Goal: Communication & Community: Share content

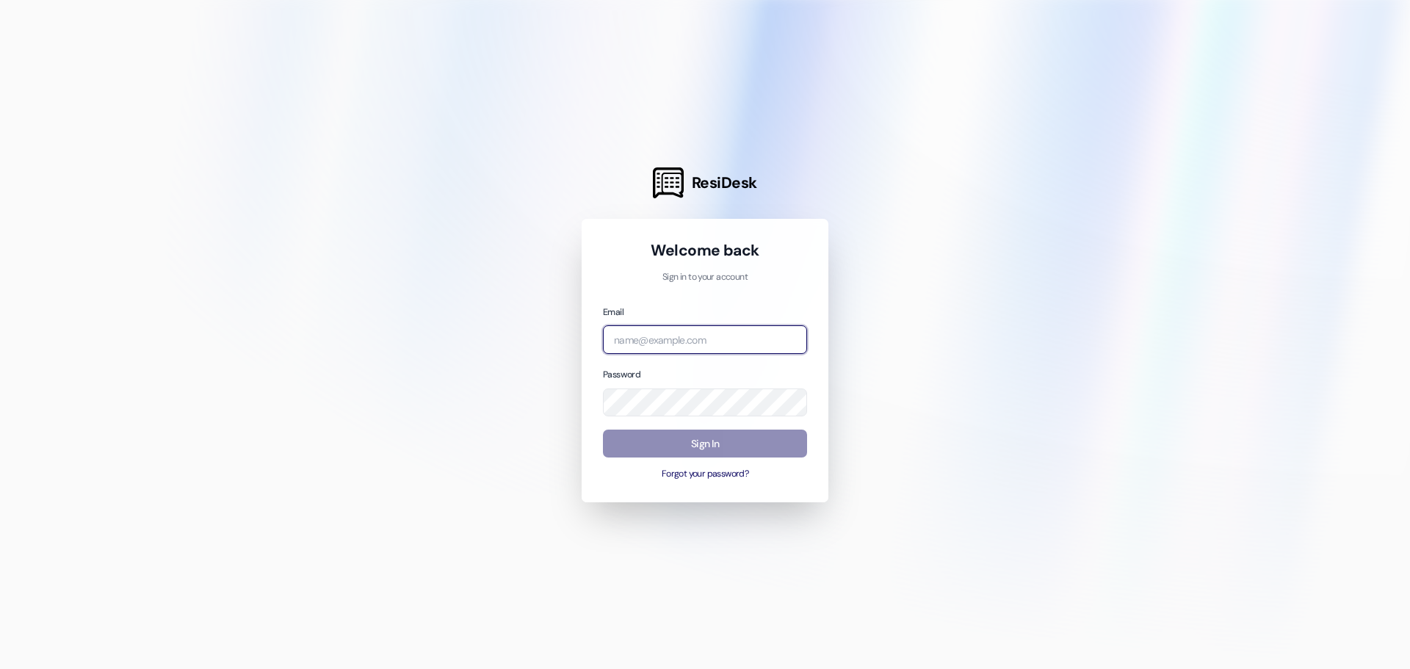
type input "[PERSON_NAME][EMAIL_ADDRESS][DOMAIN_NAME]"
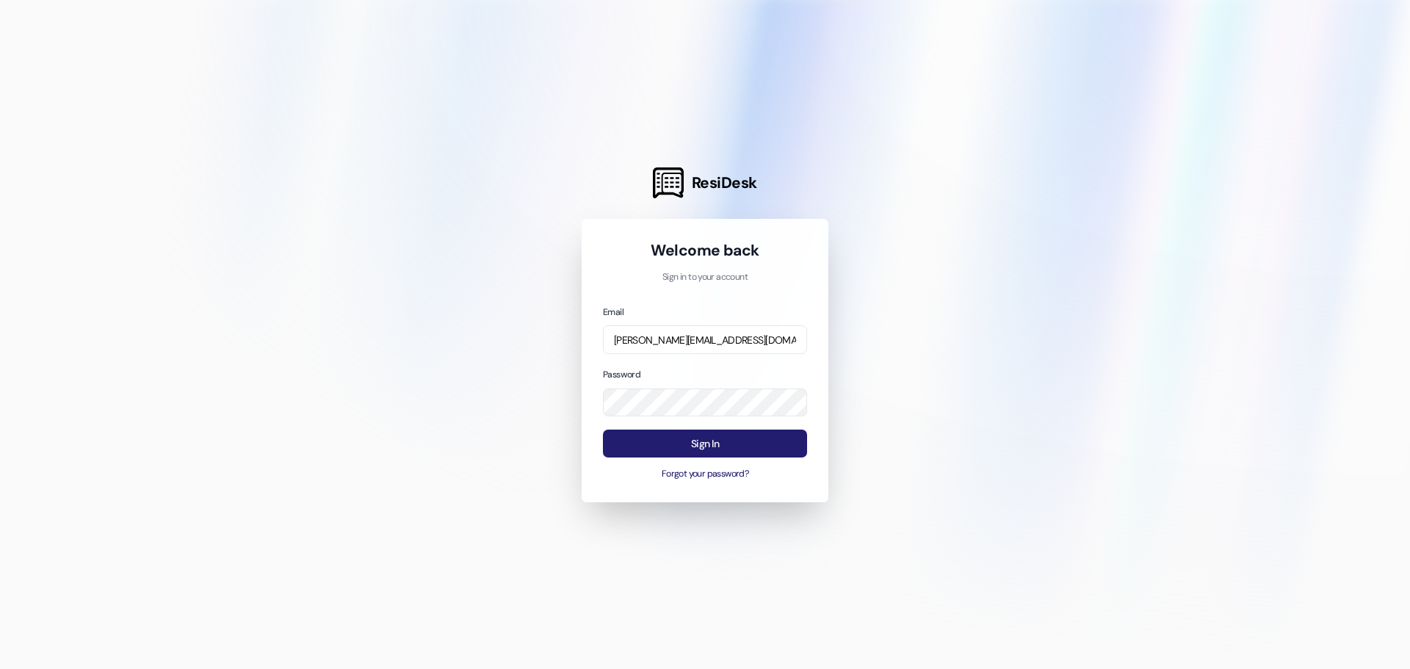
click at [774, 447] on button "Sign In" at bounding box center [705, 444] width 204 height 29
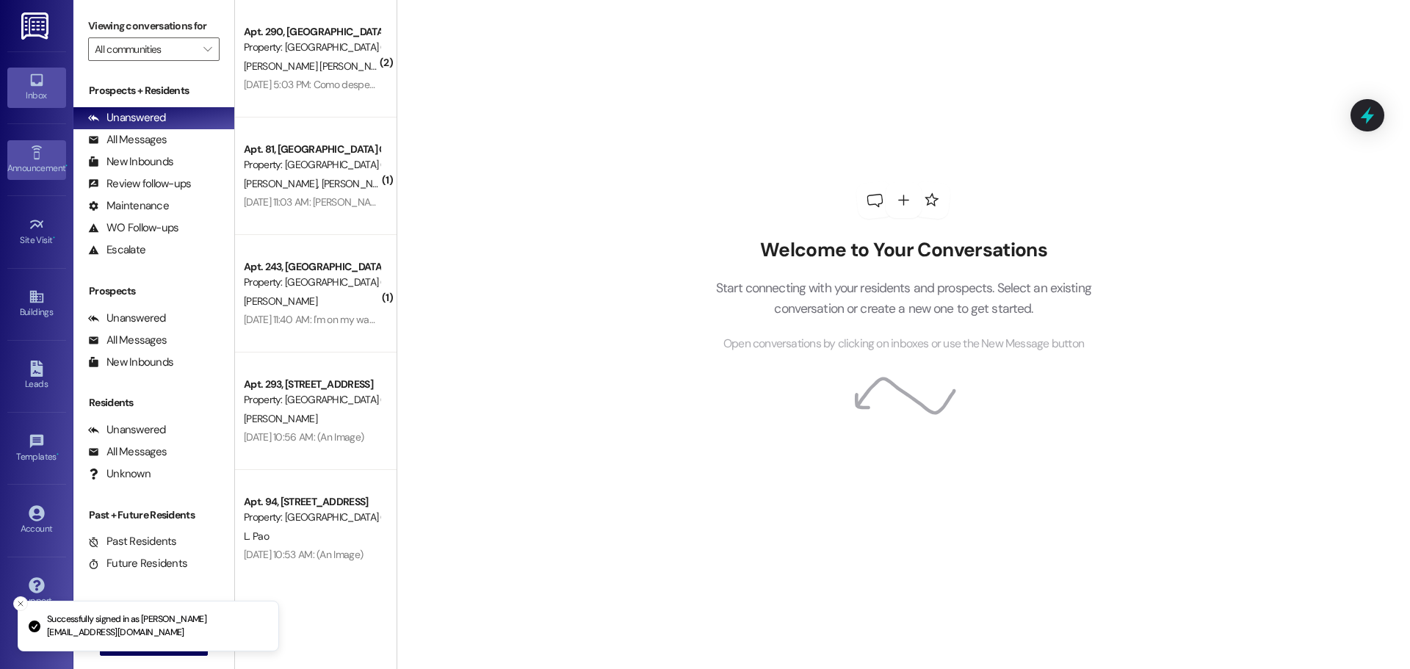
click at [29, 157] on icon at bounding box center [37, 153] width 16 height 16
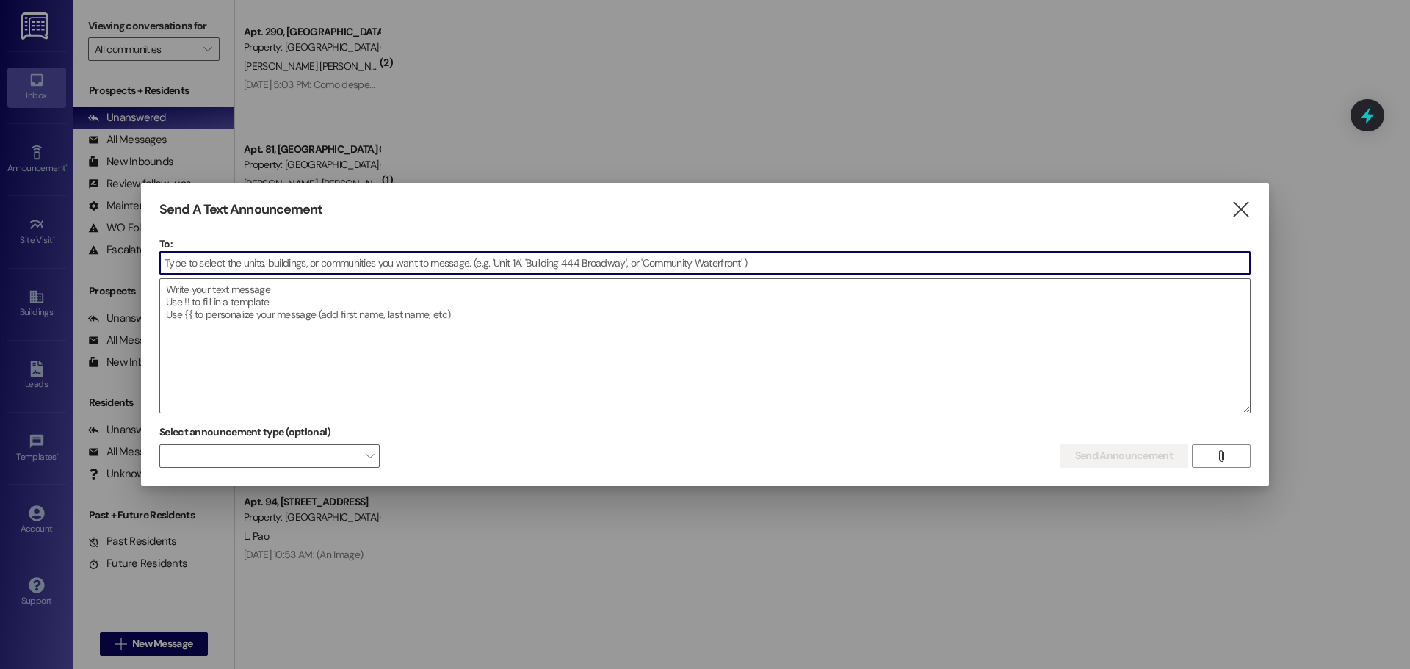
click at [251, 259] on input at bounding box center [705, 263] width 1090 height 22
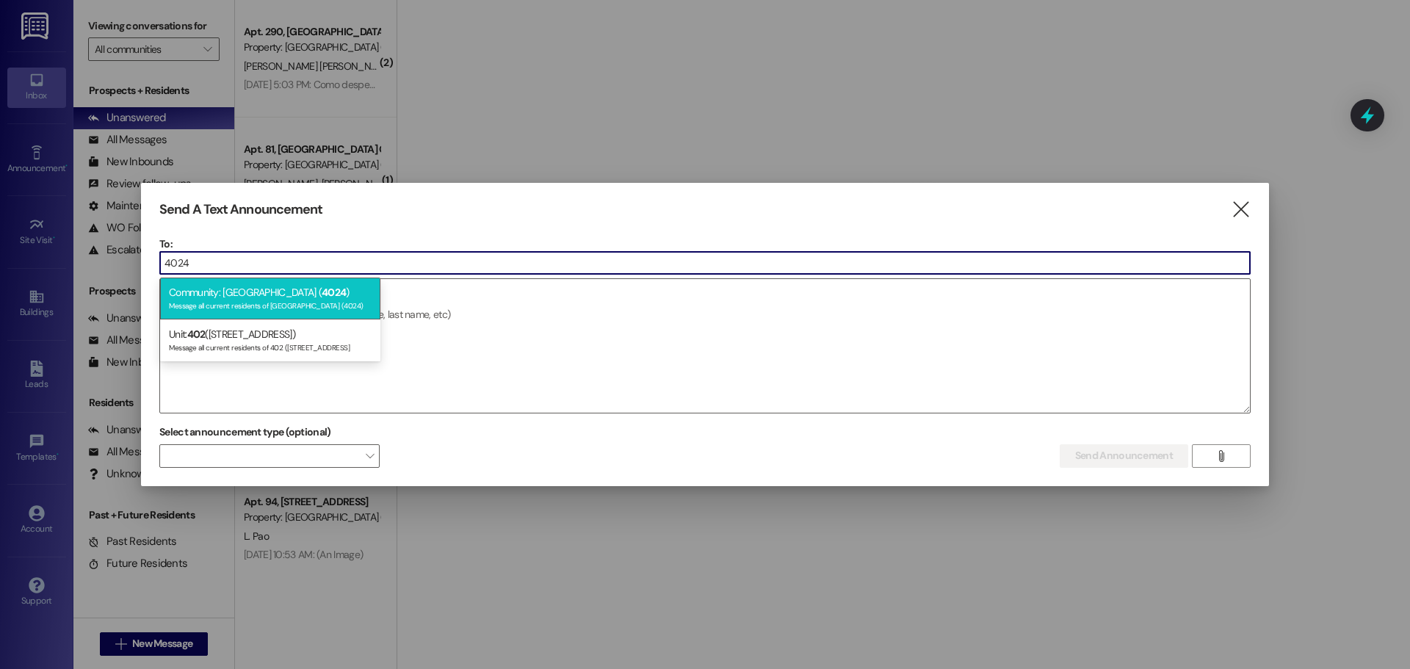
type input "4024"
click at [311, 294] on div "Community: [GEOGRAPHIC_DATA] ( 4024 ) Message all current residents of [GEOGRAP…" at bounding box center [270, 299] width 220 height 42
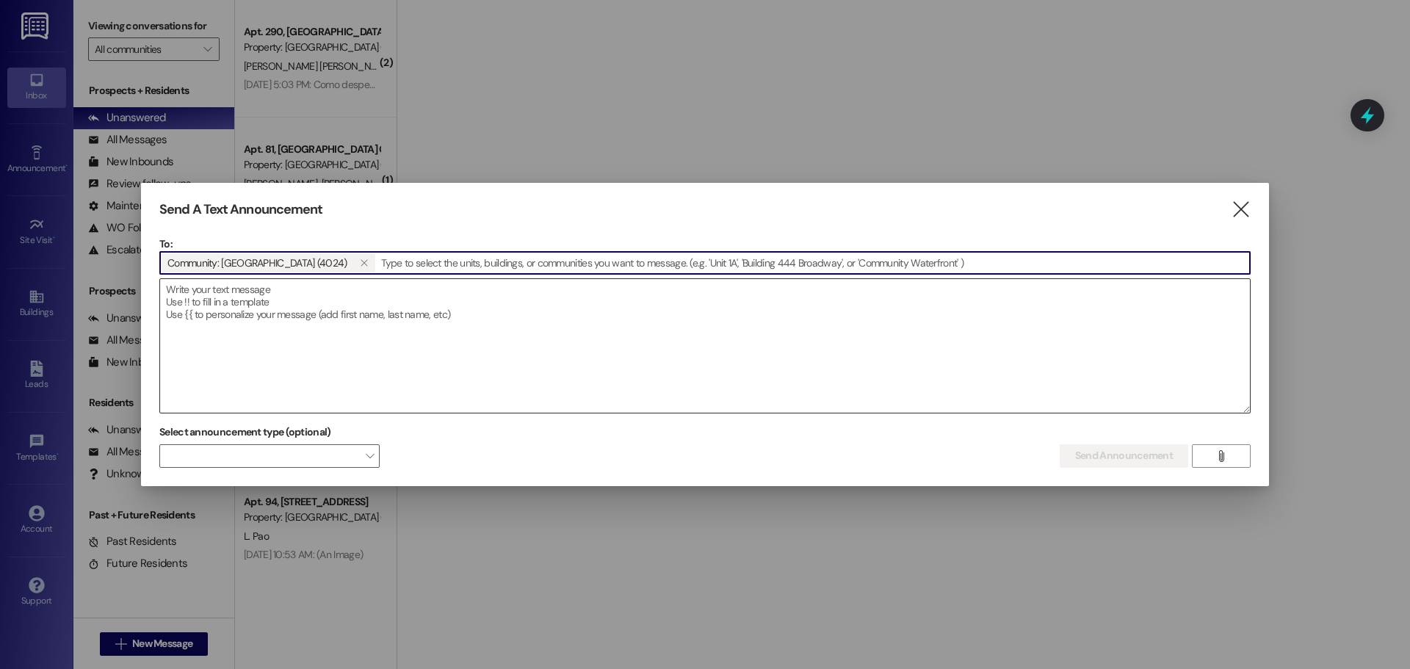
click at [265, 311] on textarea at bounding box center [705, 346] width 1090 height 134
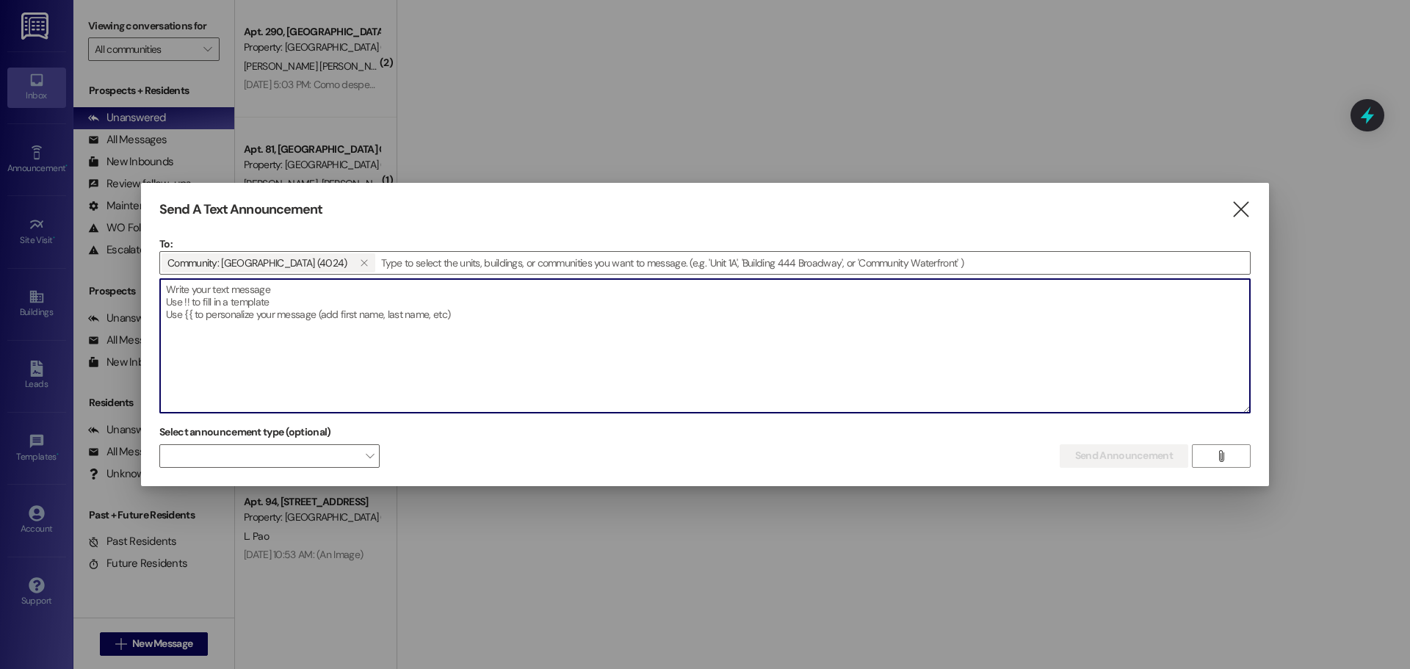
paste textarea ""Dear Residents, As part of our upcoming property make over, we will be paintin…"
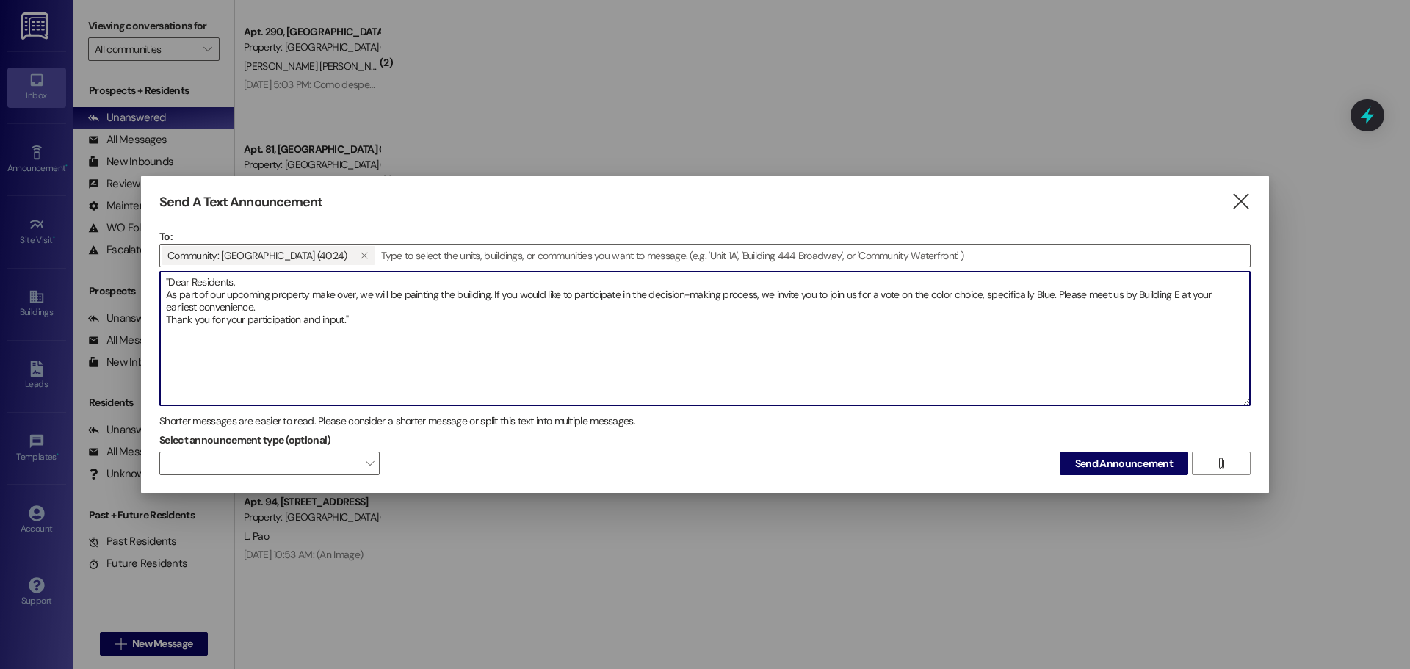
click at [1183, 289] on textarea ""Dear Residents, As part of our upcoming property make over, we will be paintin…" at bounding box center [705, 339] width 1090 height 134
click at [165, 321] on textarea ""Dear Residents, As part of our upcoming property make over, we will be paintin…" at bounding box center [705, 339] width 1090 height 134
click at [166, 293] on textarea ""Dear Residents, As part of our upcoming property make over, we will be paintin…" at bounding box center [705, 339] width 1090 height 134
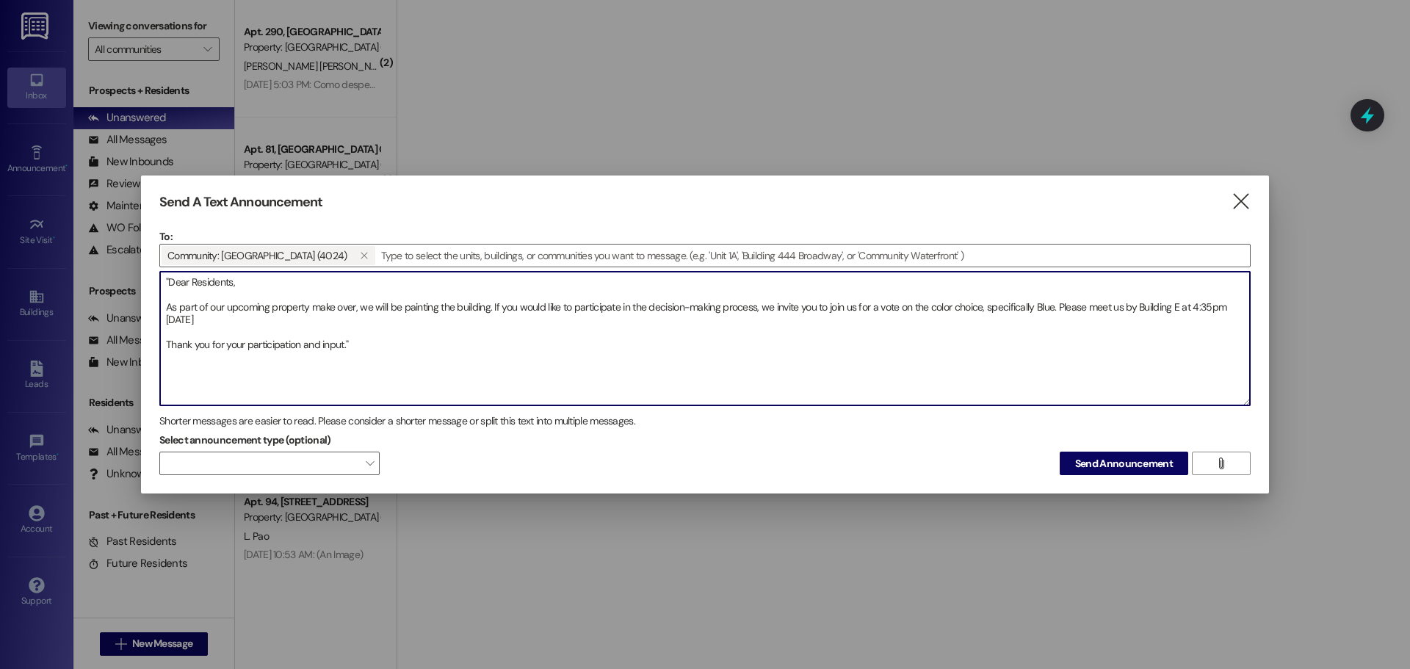
click at [1126, 304] on textarea ""Dear Residents, As part of our upcoming property make over, we will be paintin…" at bounding box center [705, 339] width 1090 height 134
click at [313, 317] on textarea ""Dear Residents, As part of our upcoming property make over, we will be paintin…" at bounding box center [705, 339] width 1090 height 134
click at [491, 306] on textarea ""Dear Residents, As part of our upcoming property make over, we will be paintin…" at bounding box center [705, 339] width 1090 height 134
drag, startPoint x: 673, startPoint y: 181, endPoint x: 716, endPoint y: 180, distance: 43.3
click at [716, 180] on div "Send A Text Announcement  To: Community: [GEOGRAPHIC_DATA] (4024)   Drop ima…" at bounding box center [705, 335] width 1128 height 319
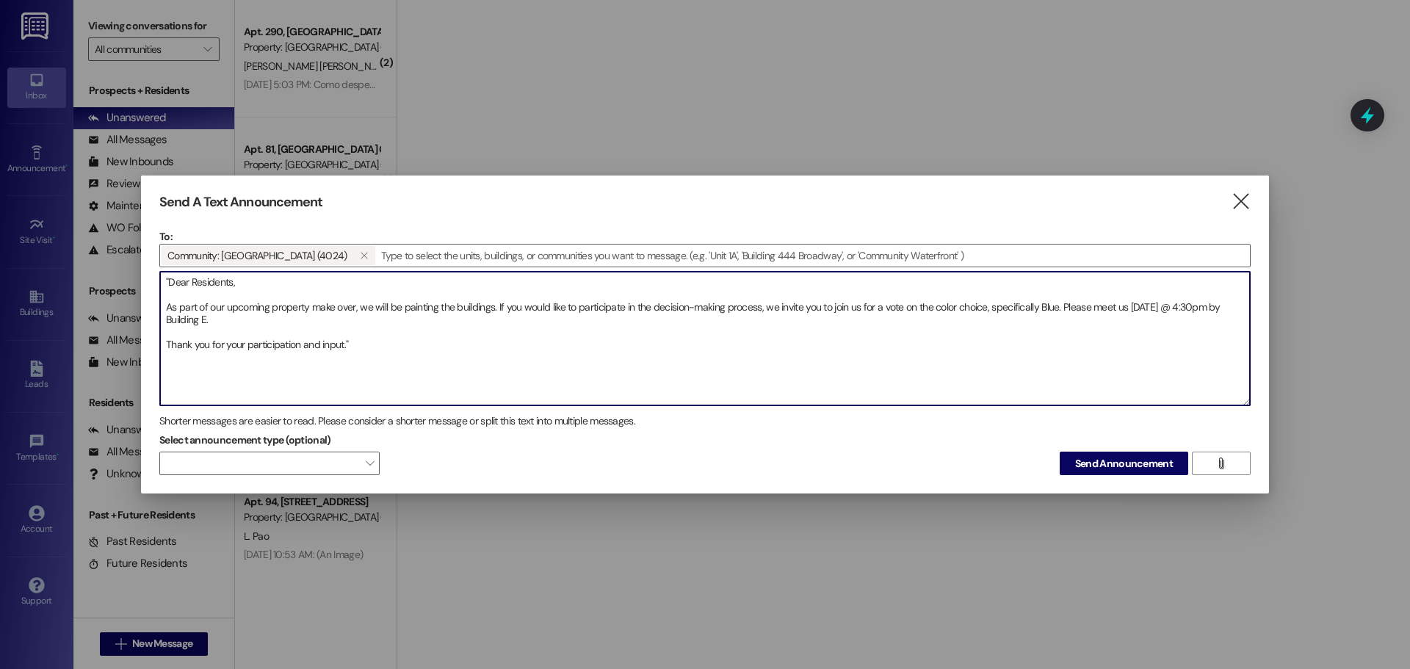
click at [1156, 308] on textarea ""Dear Residents, As part of our upcoming property make over, we will be paintin…" at bounding box center [705, 339] width 1090 height 134
click at [187, 320] on textarea ""Dear Residents, As part of our upcoming property make over, we will be paintin…" at bounding box center [705, 339] width 1090 height 134
type textarea ""Dear Residents, As part of our upcoming property make over, we will be paintin…"
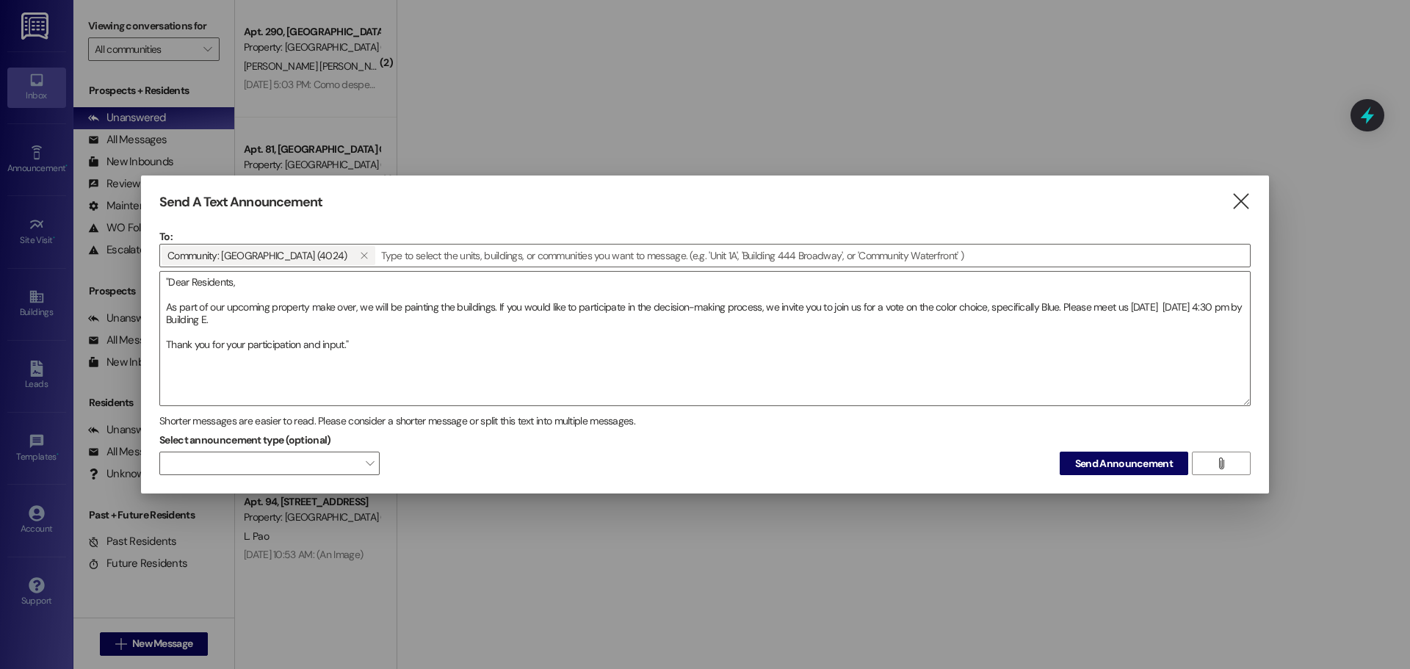
click at [1092, 463] on span "Send Announcement" at bounding box center [1124, 463] width 98 height 15
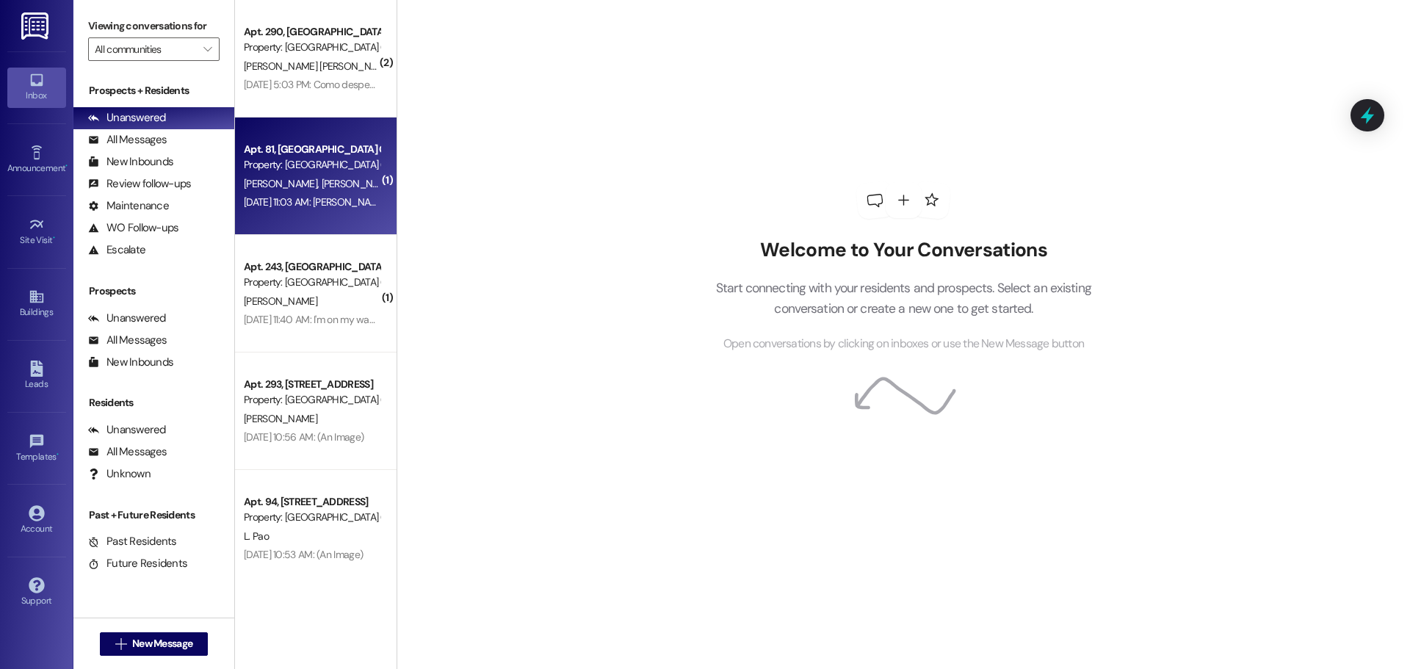
click at [399, 186] on span "[PERSON_NAME]" at bounding box center [435, 183] width 73 height 13
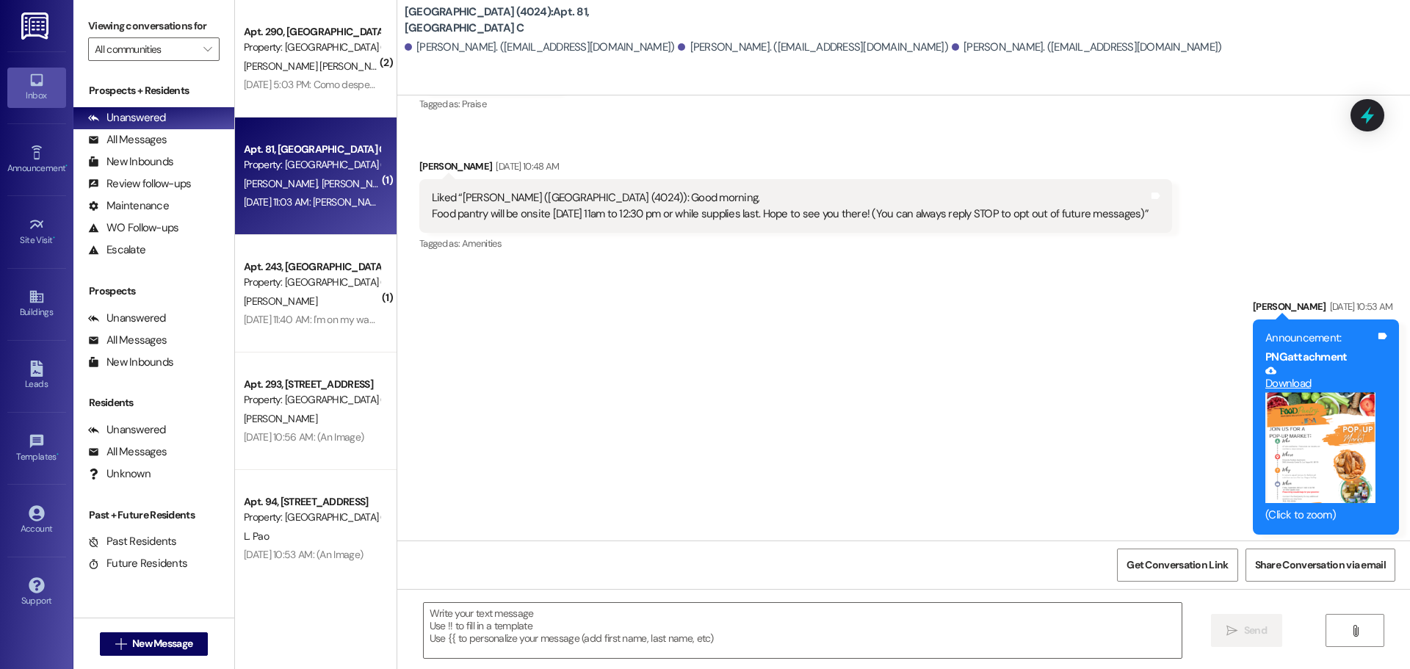
scroll to position [1211, 0]
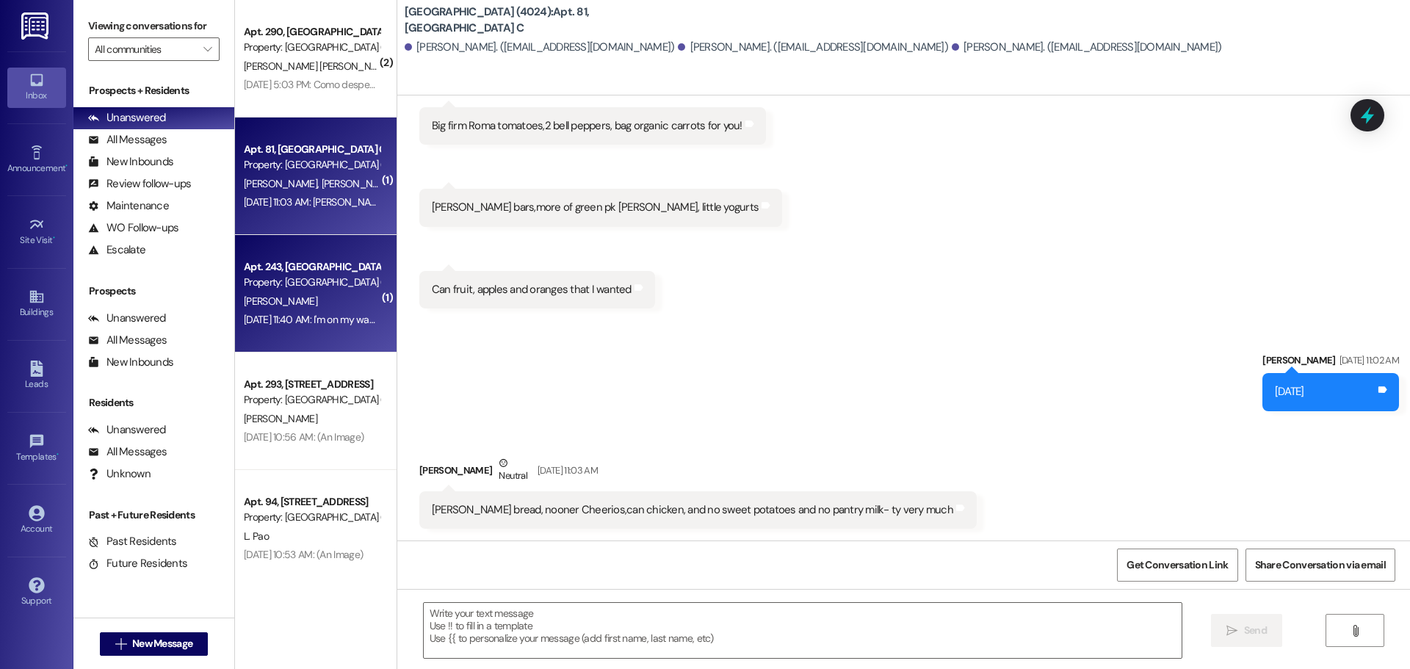
click at [280, 256] on div "Apt. 243, [GEOGRAPHIC_DATA] J Property: [GEOGRAPHIC_DATA] (4024) [PERSON_NAME] …" at bounding box center [316, 294] width 162 height 118
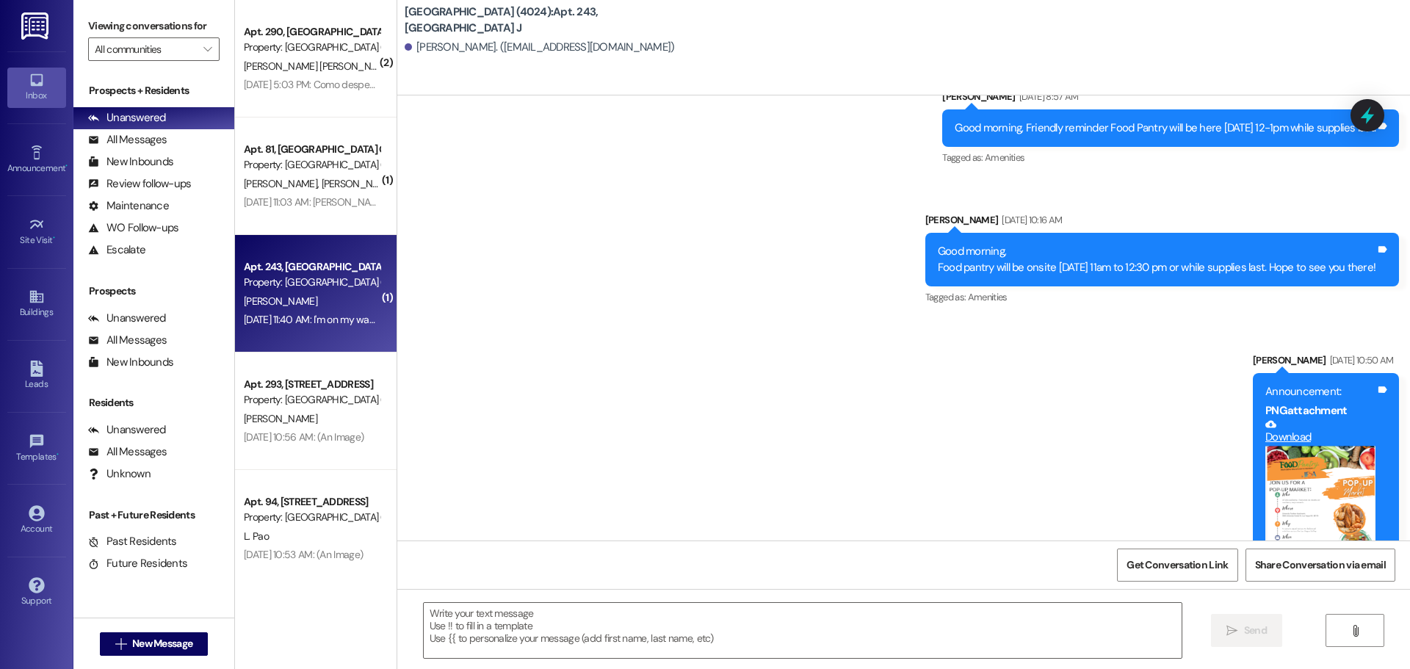
scroll to position [16301, 0]
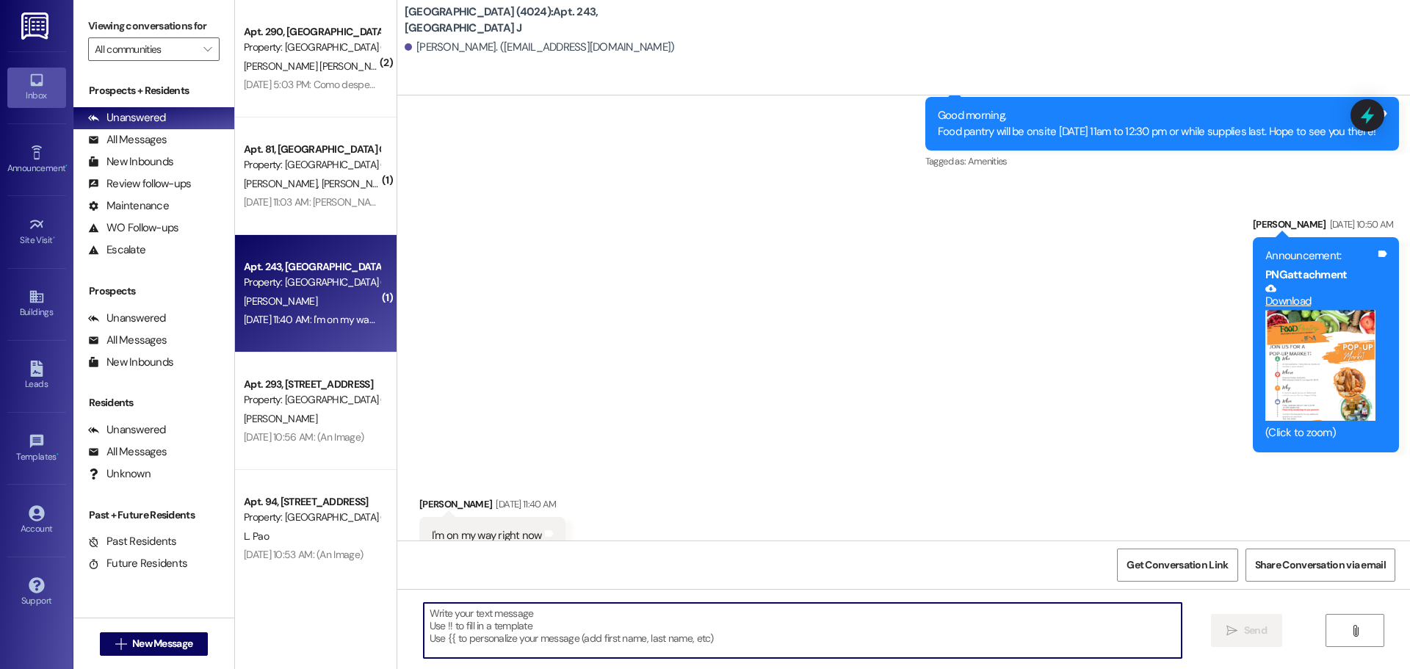
click at [639, 628] on textarea at bounding box center [803, 630] width 758 height 55
type textarea "09.26.20255"
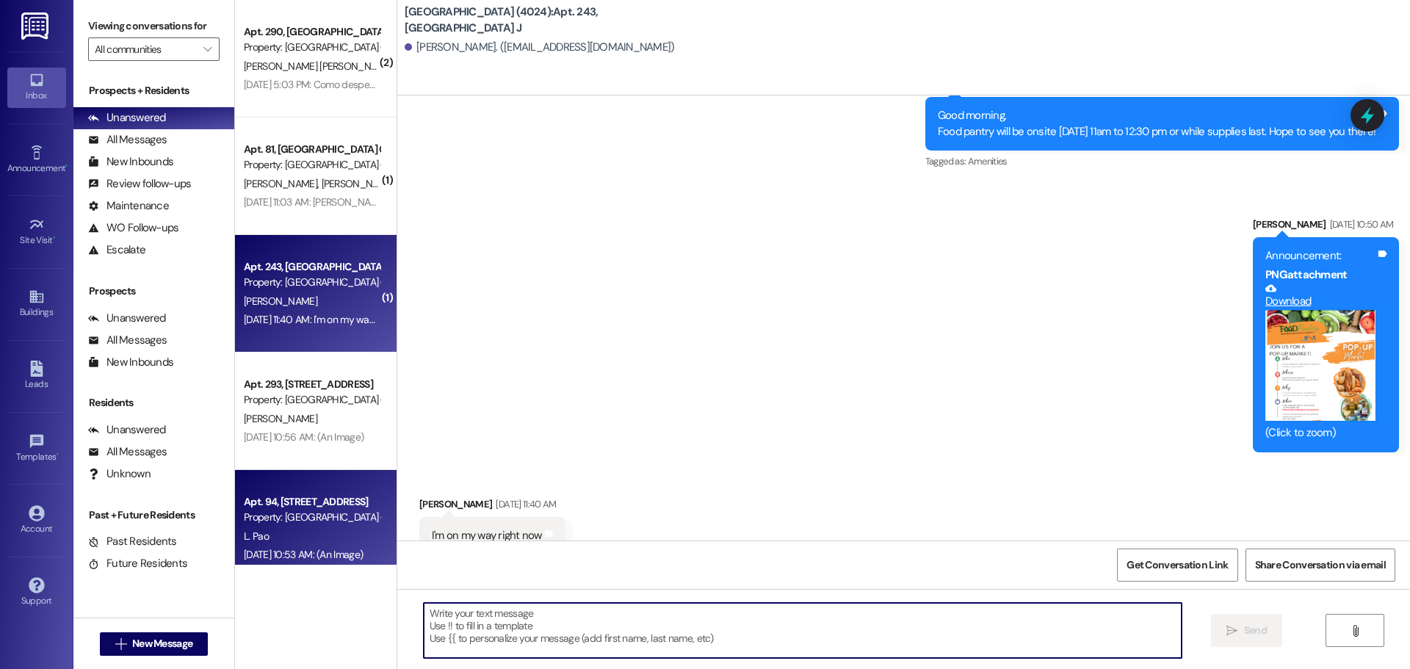
scroll to position [16301, 0]
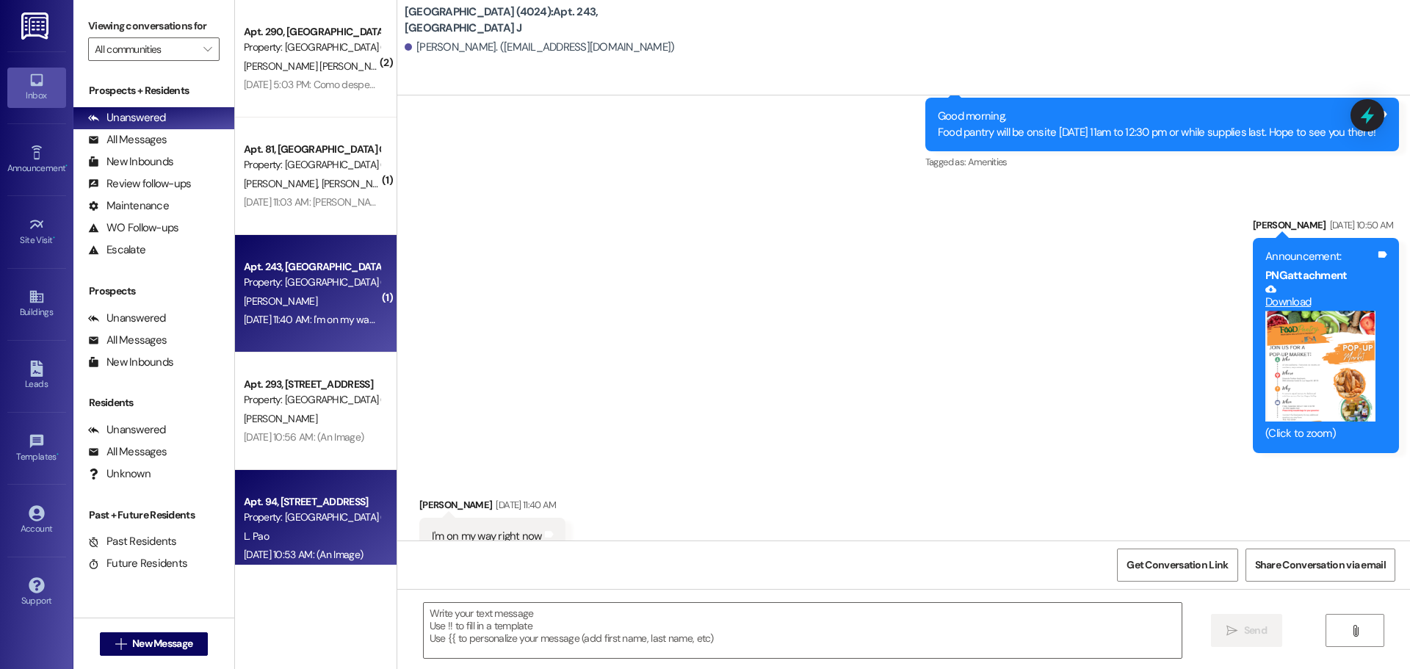
click at [312, 531] on div "L. Pao" at bounding box center [311, 536] width 139 height 18
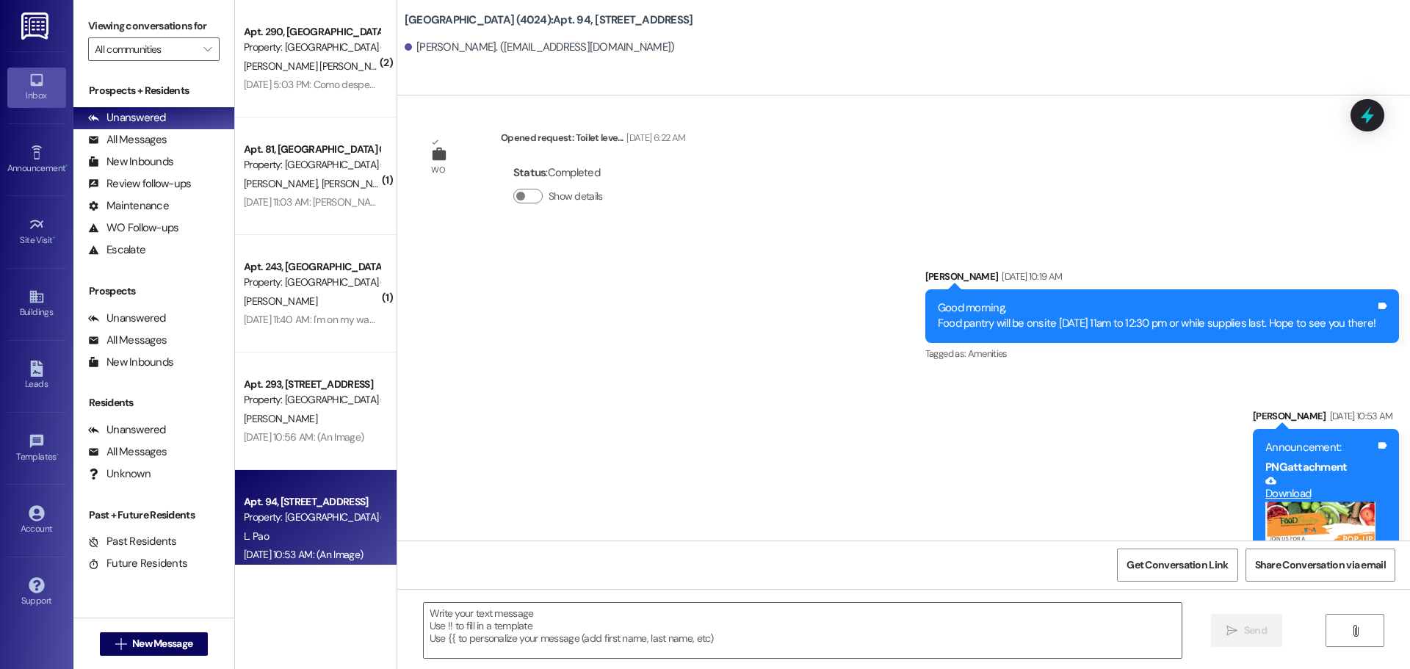
scroll to position [17242, 0]
